Goal: Check status: Check status

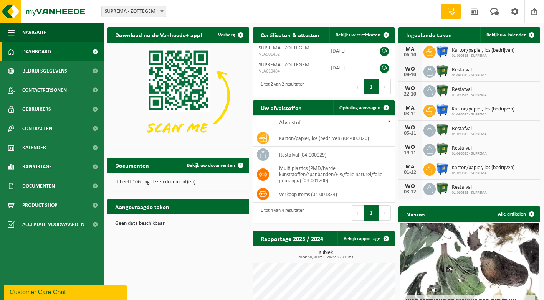
click at [496, 53] on span "Karton/papier, los (bedrijven)" at bounding box center [483, 51] width 63 height 6
click at [514, 31] on link "Bekijk uw kalender" at bounding box center [509, 34] width 59 height 15
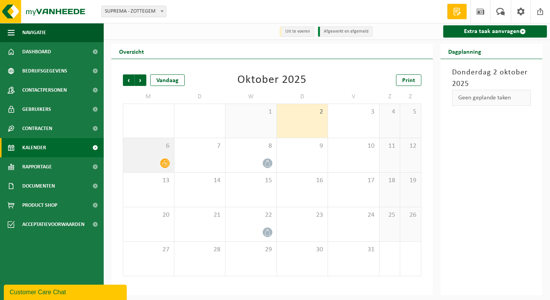
click at [150, 154] on div "6" at bounding box center [148, 155] width 51 height 34
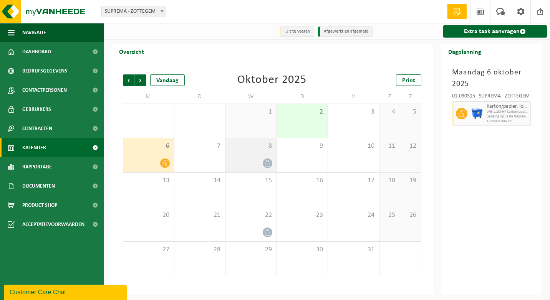
click at [236, 156] on div "8" at bounding box center [250, 155] width 51 height 34
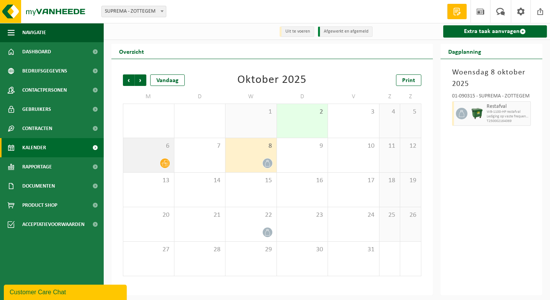
click at [145, 156] on div "6" at bounding box center [148, 155] width 51 height 34
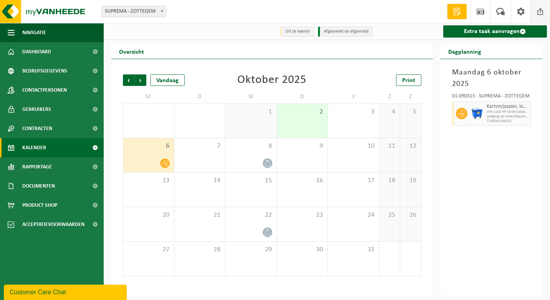
click at [546, 12] on span at bounding box center [540, 11] width 12 height 23
